Goal: Transaction & Acquisition: Purchase product/service

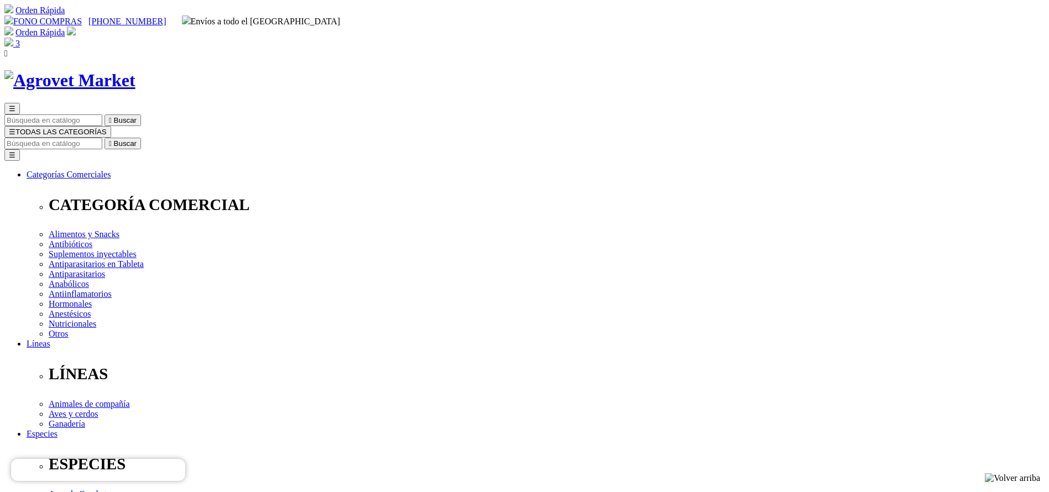
select select "381"
type input "atrevia"
click at [105, 138] on button " Buscar" at bounding box center [123, 144] width 36 height 12
click at [102, 138] on input "atrevia" at bounding box center [53, 144] width 98 height 12
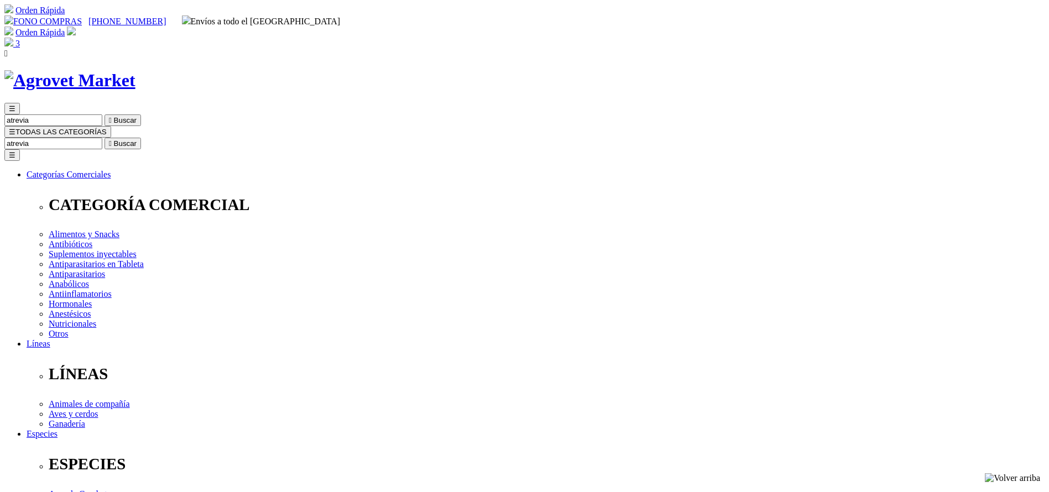
click at [102, 138] on input "atrevia" at bounding box center [53, 144] width 98 height 12
type input "suralan"
click at [105, 138] on button " Buscar" at bounding box center [123, 144] width 36 height 12
